Goal: Task Accomplishment & Management: Use online tool/utility

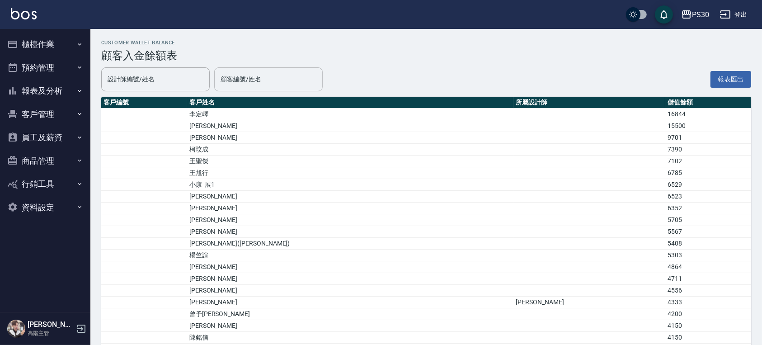
click at [255, 80] on input "顧客編號/姓名" at bounding box center [268, 79] width 100 height 16
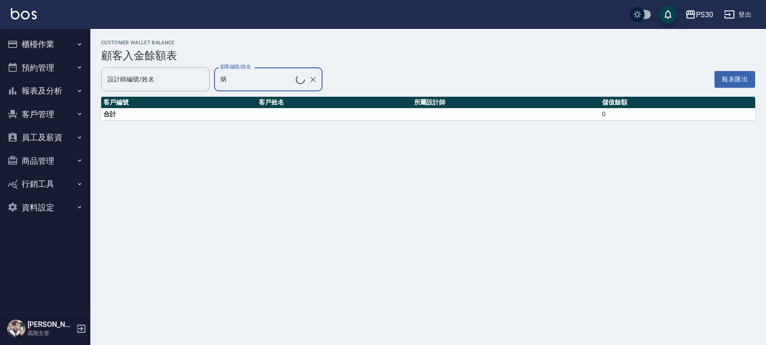
type input "[PERSON_NAME]/0968652852"
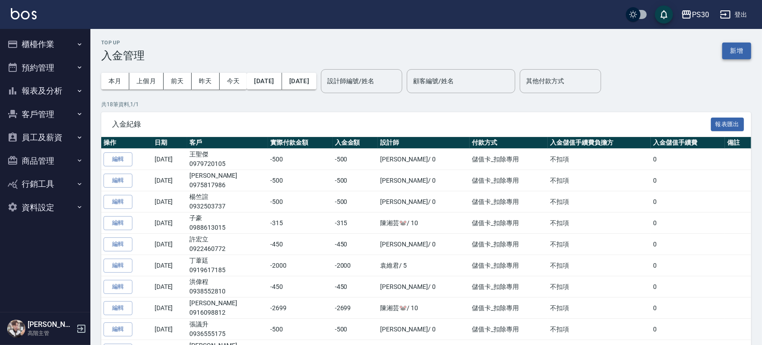
click at [725, 54] on button "新增" at bounding box center [736, 50] width 29 height 17
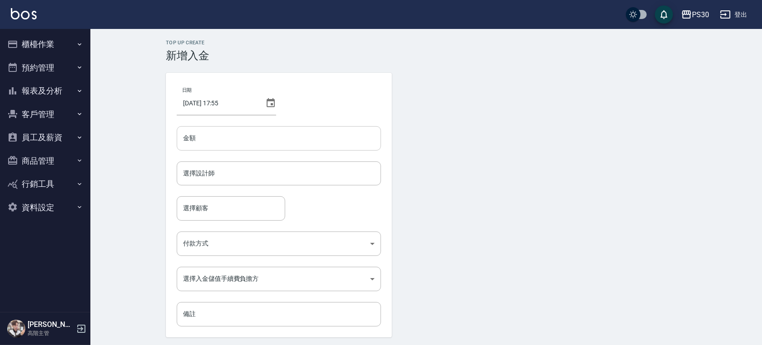
click at [208, 134] on input "金額" at bounding box center [279, 138] width 204 height 24
type input "1899"
click at [230, 178] on input "選擇設計師" at bounding box center [279, 173] width 196 height 16
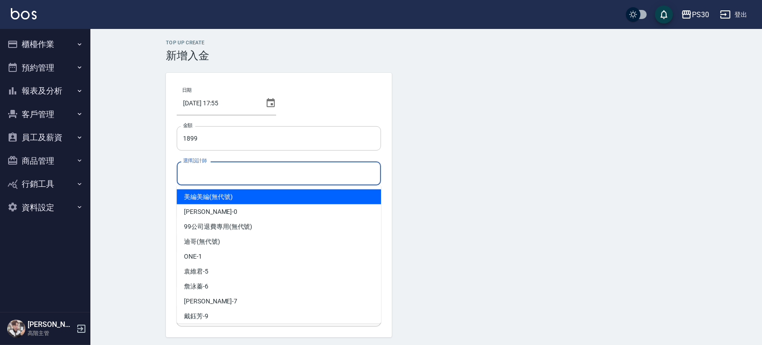
click at [214, 145] on input "1899" at bounding box center [279, 138] width 204 height 24
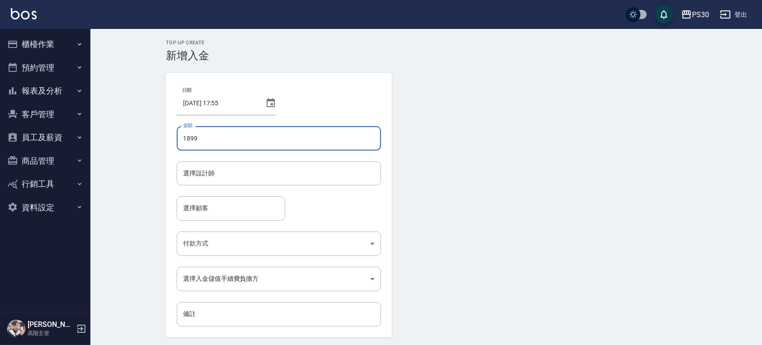
click at [214, 145] on input "1899" at bounding box center [279, 138] width 204 height 24
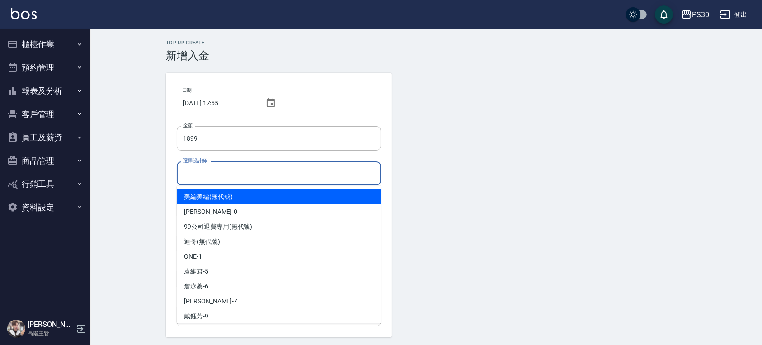
click at [218, 168] on input "選擇設計師" at bounding box center [279, 173] width 196 height 16
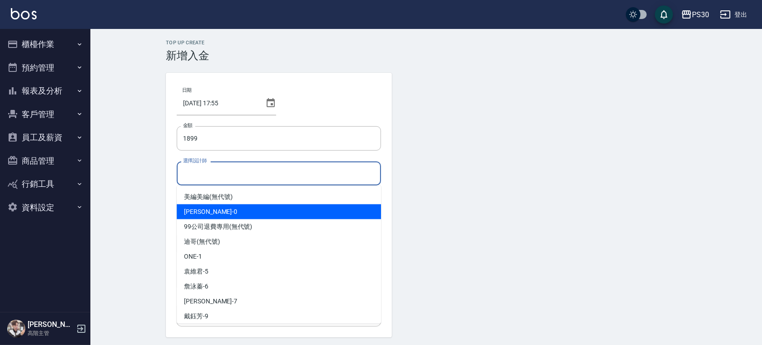
click at [217, 210] on div "廖金城 -0" at bounding box center [279, 211] width 204 height 15
type input "廖金城-0"
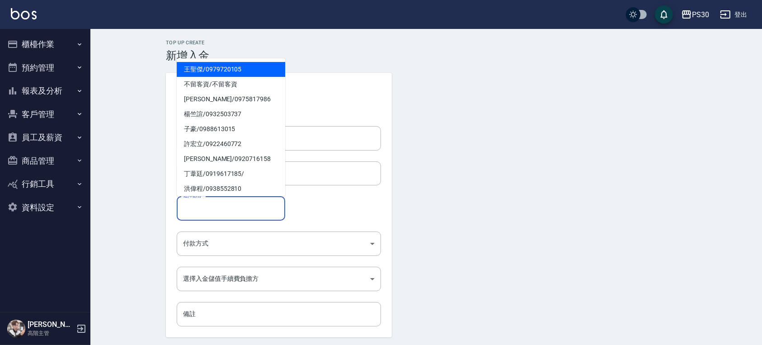
click at [216, 208] on input "選擇顧客" at bounding box center [231, 208] width 100 height 16
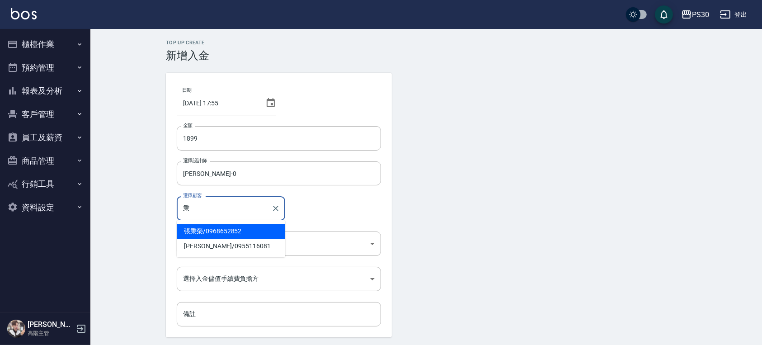
click at [217, 231] on span "張秉榮 / 0968652852" at bounding box center [231, 231] width 108 height 15
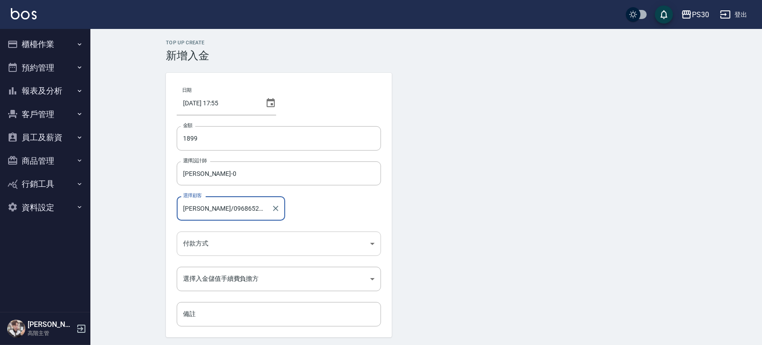
type input "張秉榮/0968652852"
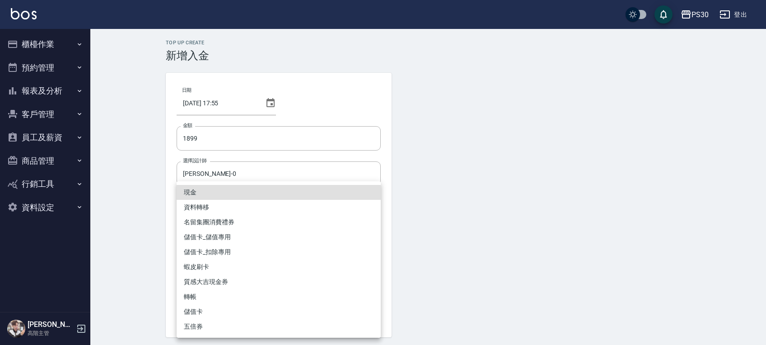
click at [217, 247] on body "PS30 登出 櫃檯作業 打帳單 帳單列表 掛單列表 座位開單 營業儀表板 現金收支登錄 高階收支登錄 材料自購登錄 每日結帳 排班表 現場電腦打卡 掃碼打卡…" at bounding box center [383, 187] width 766 height 375
click at [235, 250] on li "儲值卡_扣除專用" at bounding box center [279, 251] width 204 height 15
type input "儲值卡_扣除專用"
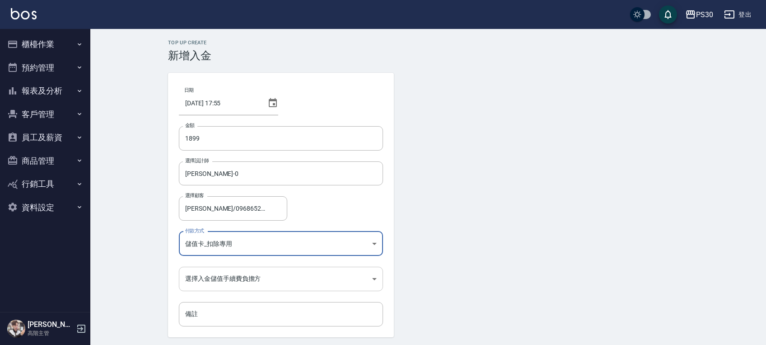
click at [227, 284] on body "PS30 登出 櫃檯作業 打帳單 帳單列表 掛單列表 座位開單 營業儀表板 現金收支登錄 高階收支登錄 材料自購登錄 每日結帳 排班表 現場電腦打卡 掃碼打卡…" at bounding box center [383, 187] width 766 height 375
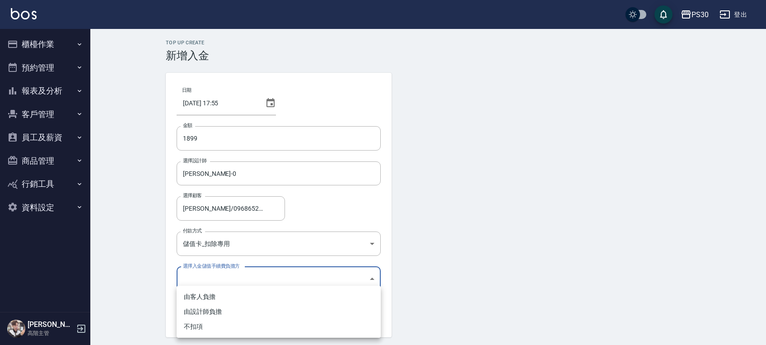
click at [212, 324] on li "不扣項" at bounding box center [279, 326] width 204 height 15
type input "WITHOUTHANDLINGFEE"
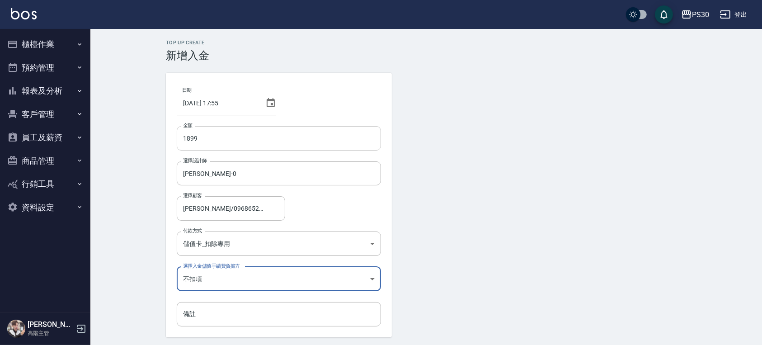
click at [184, 141] on input "1899" at bounding box center [279, 138] width 204 height 24
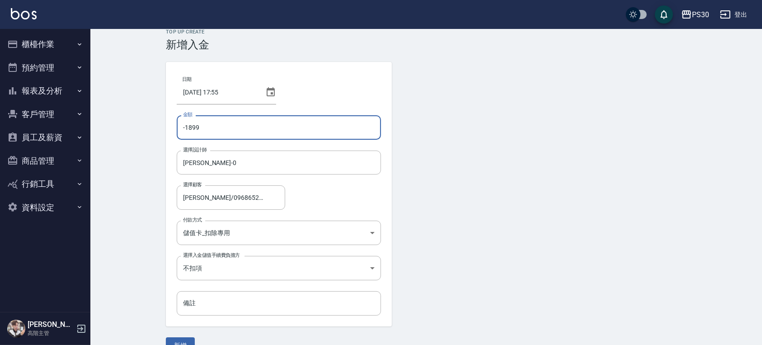
scroll to position [30, 0]
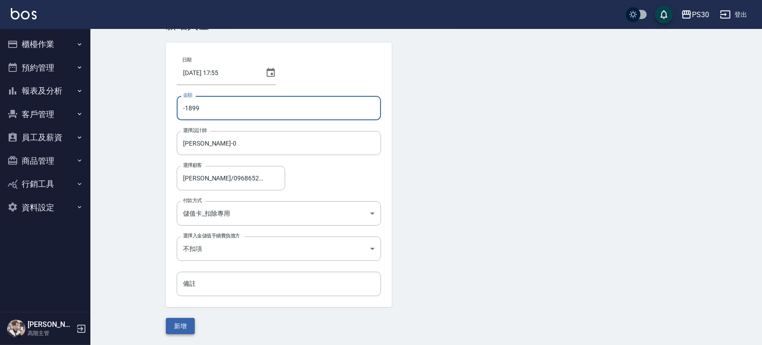
type input "-1899"
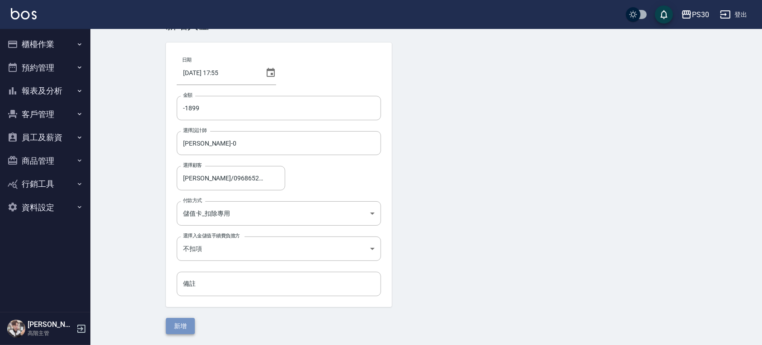
click at [189, 327] on button "新增" at bounding box center [180, 326] width 29 height 17
